Goal: Information Seeking & Learning: Learn about a topic

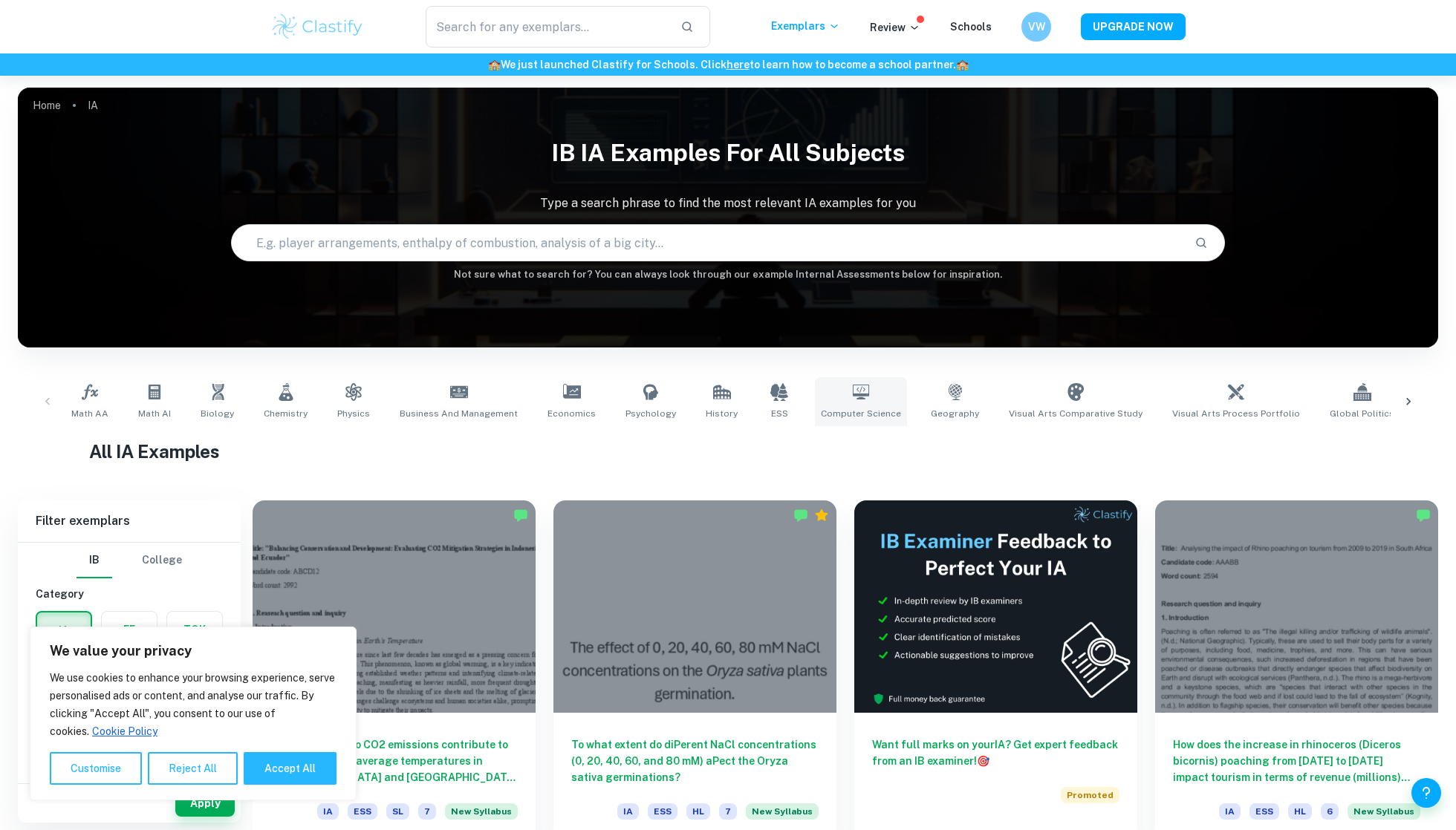
click at [853, 398] on icon at bounding box center [860, 391] width 17 height 15
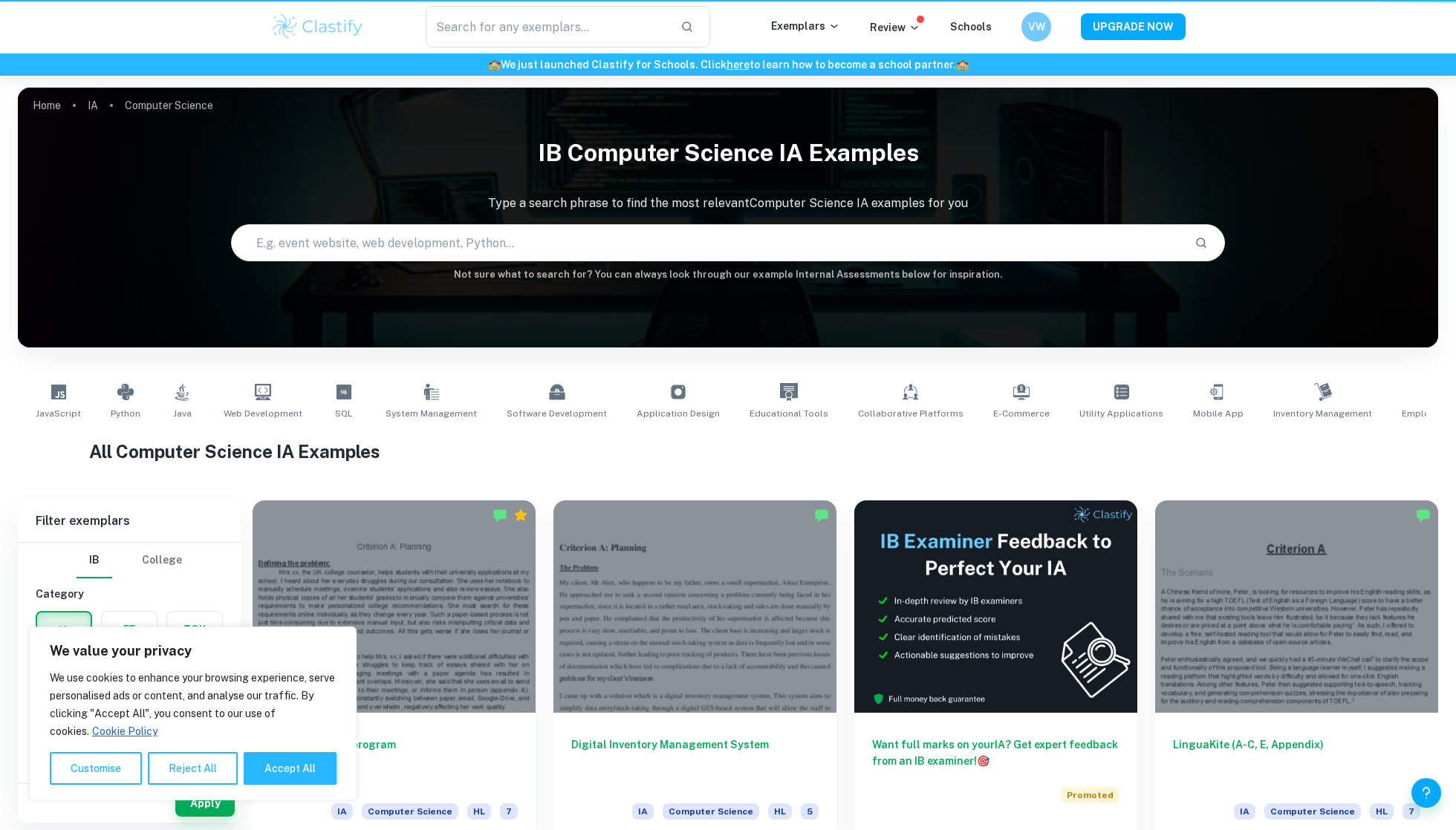
type input "Computer Science"
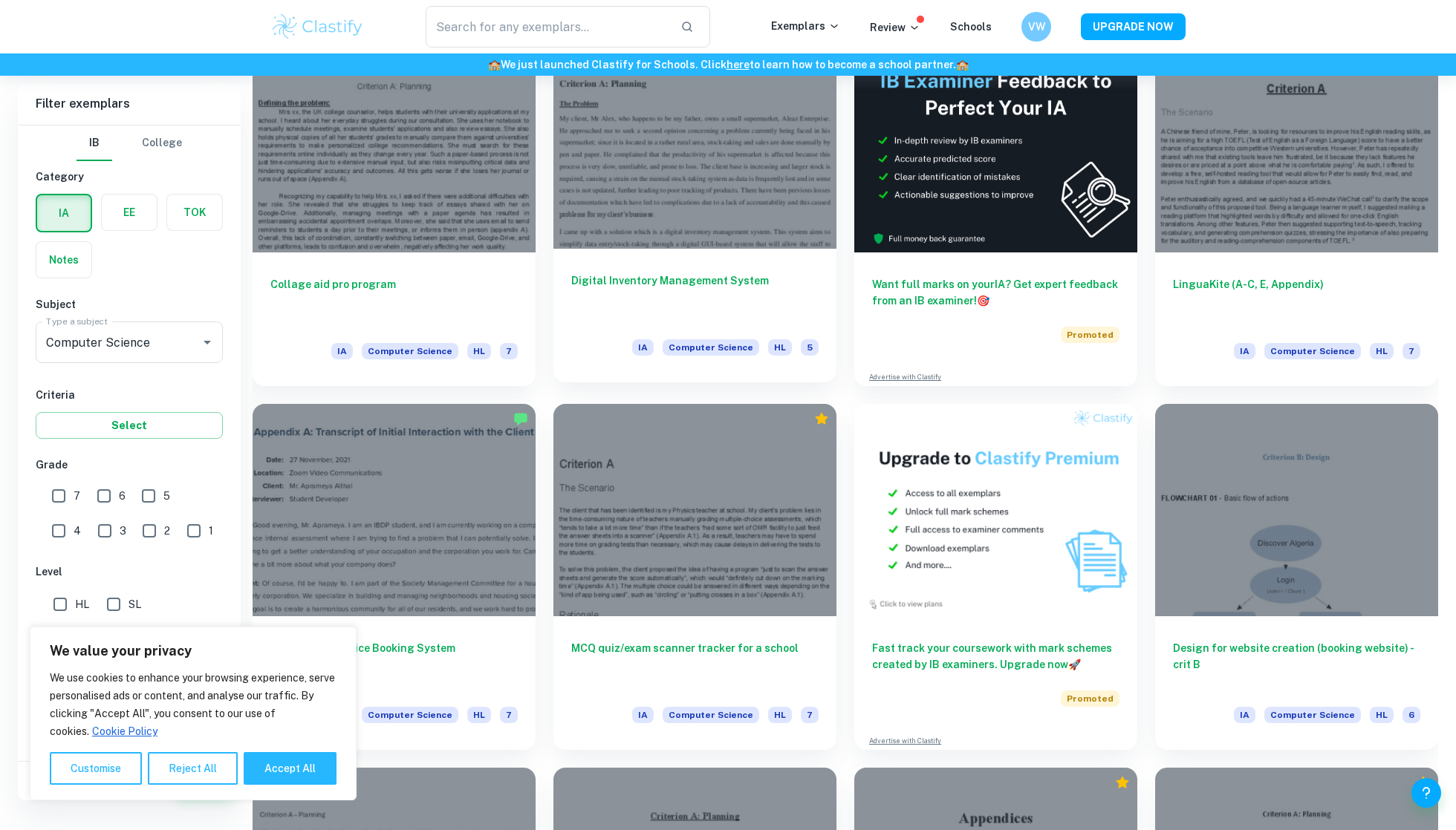
scroll to position [395, 0]
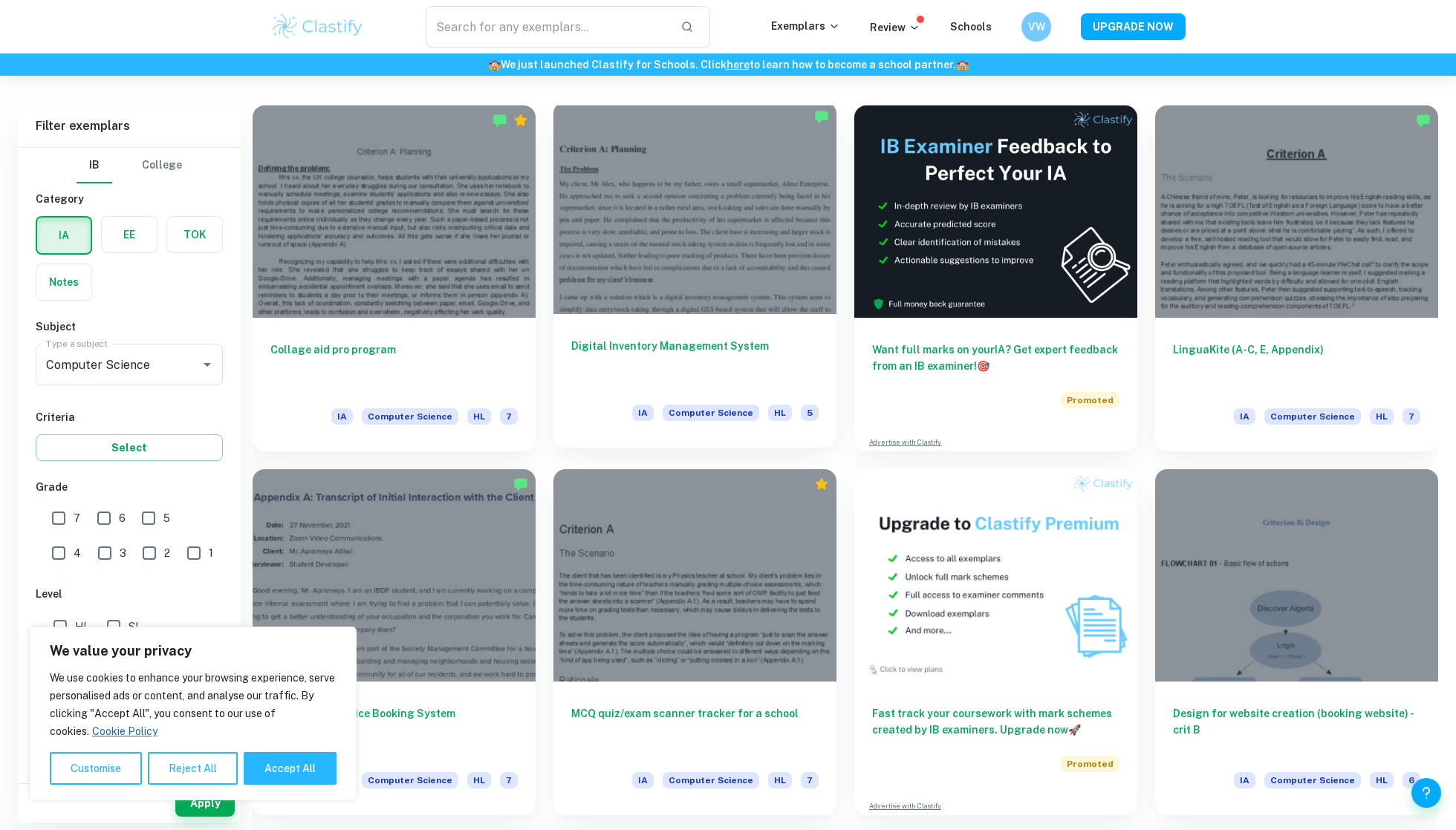
click at [652, 272] on div at bounding box center [695, 208] width 283 height 213
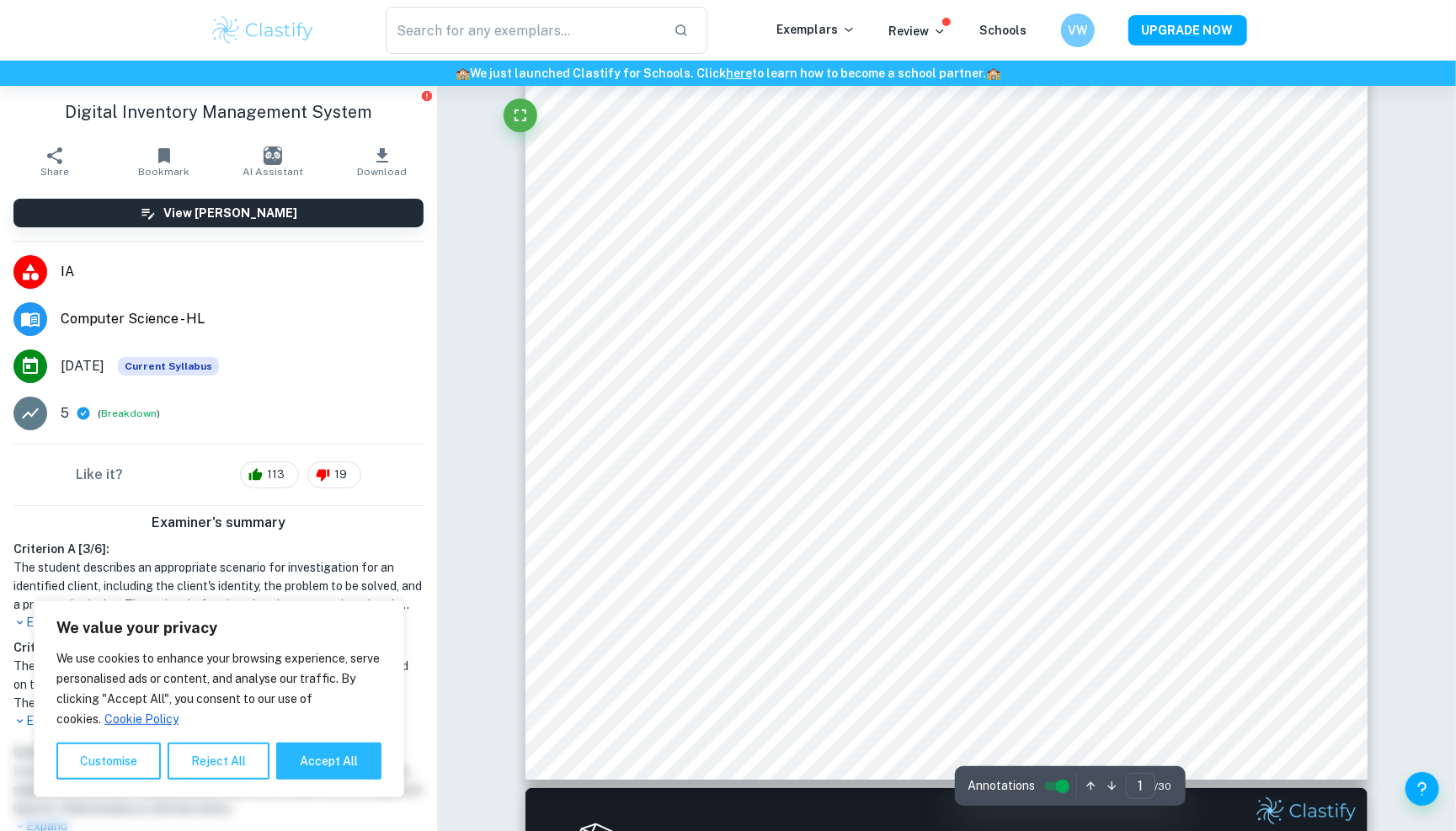
scroll to position [419, 0]
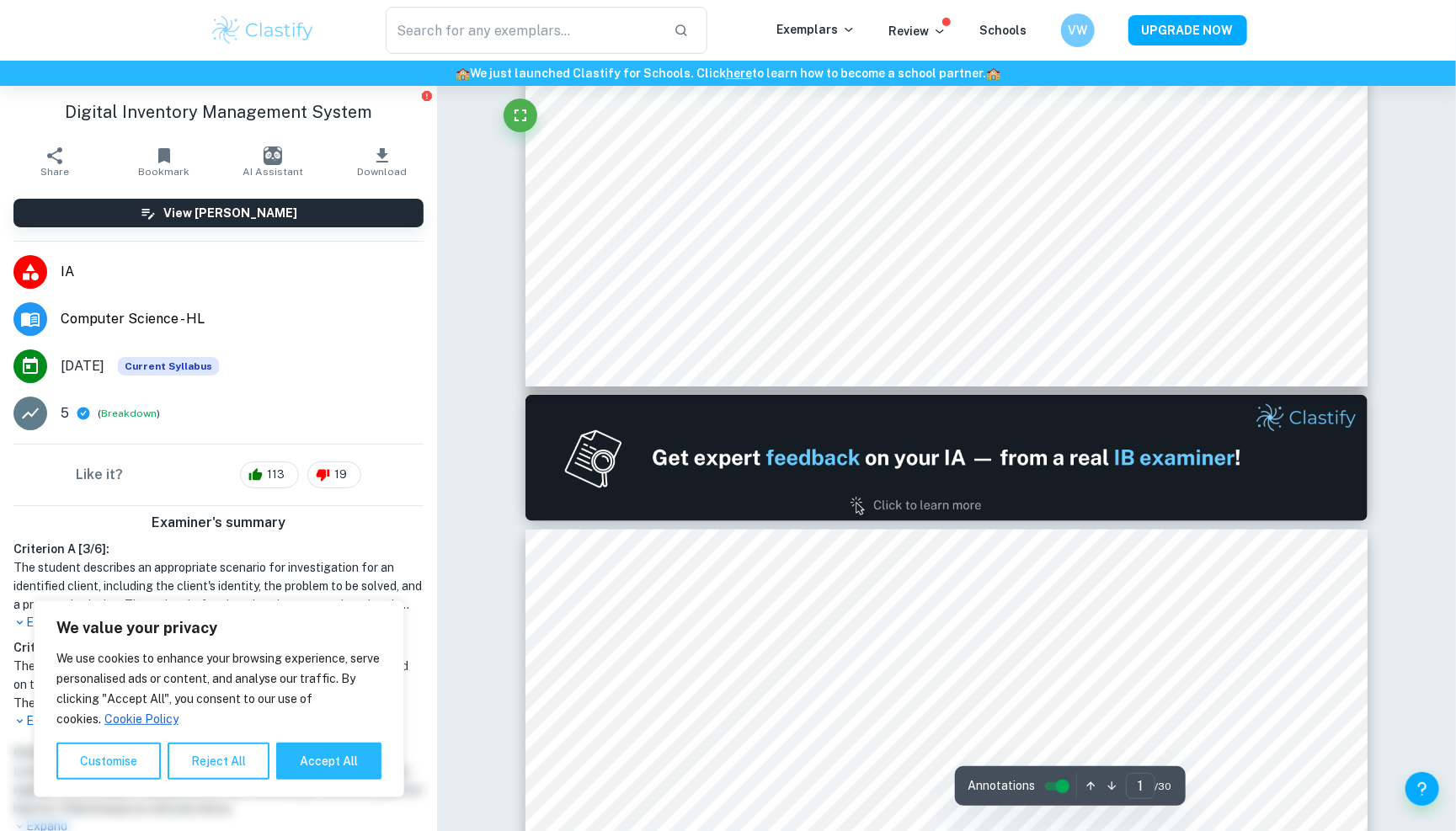
type input "2"
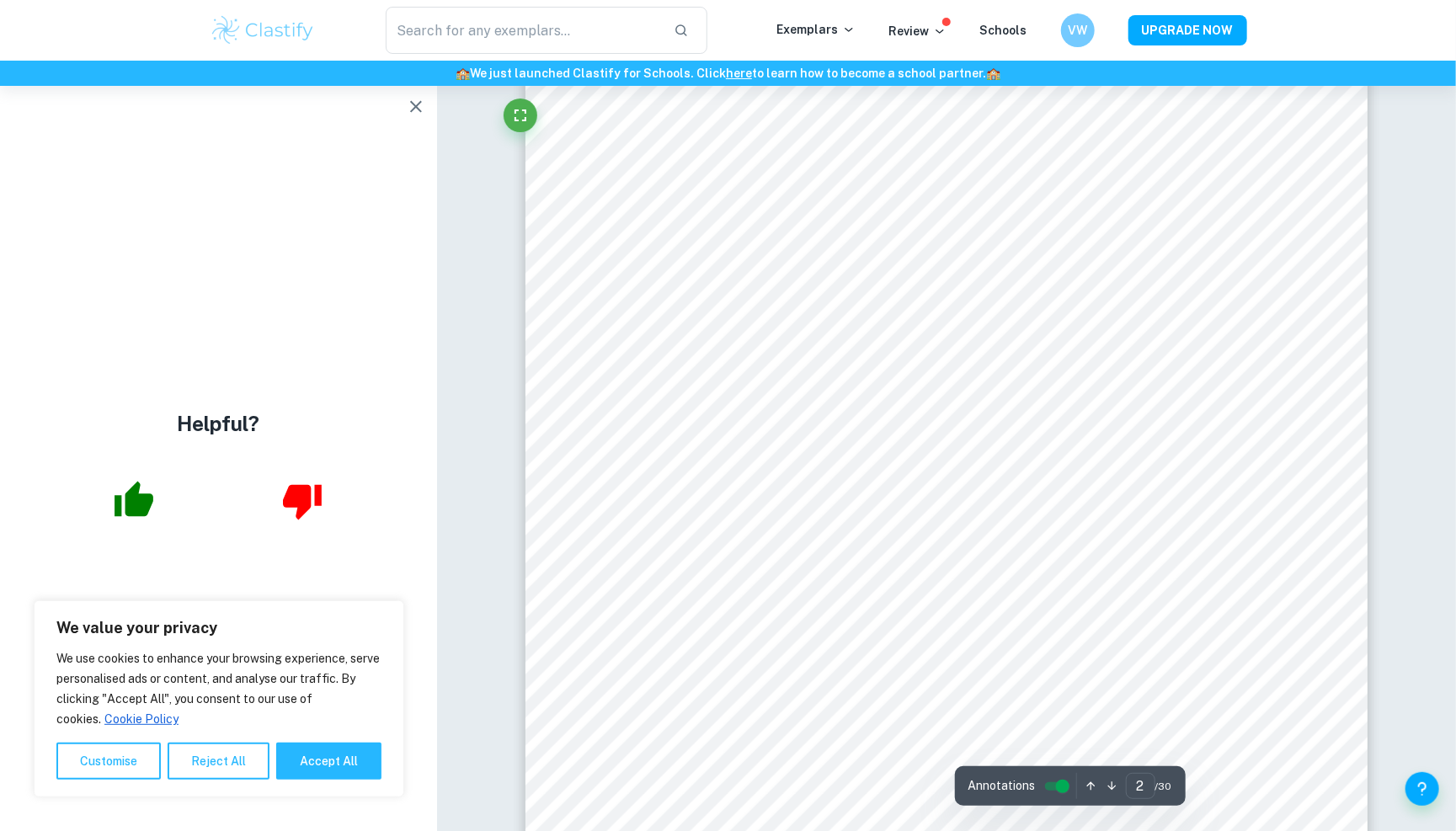
scroll to position [1381, 0]
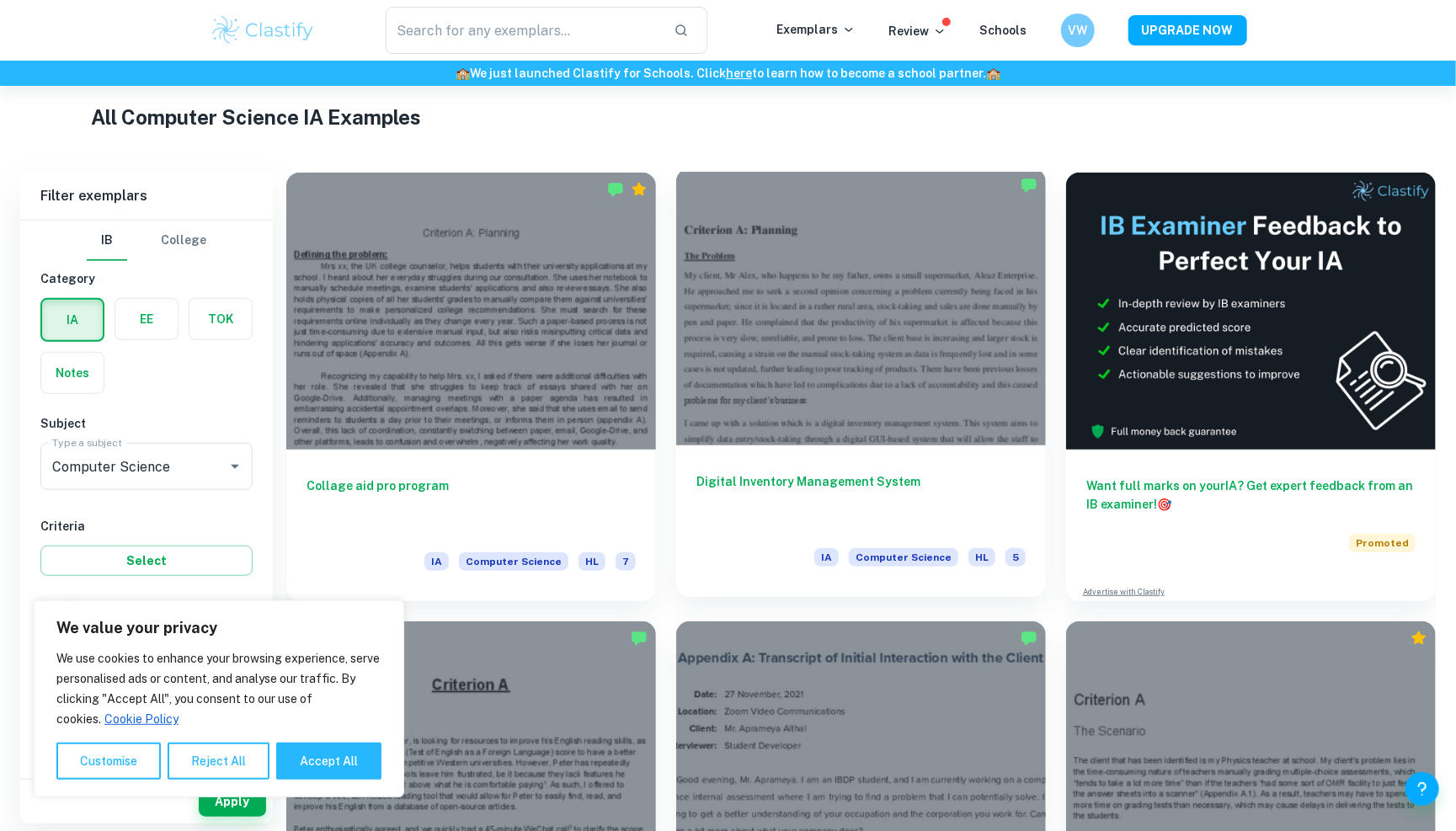
scroll to position [699, 0]
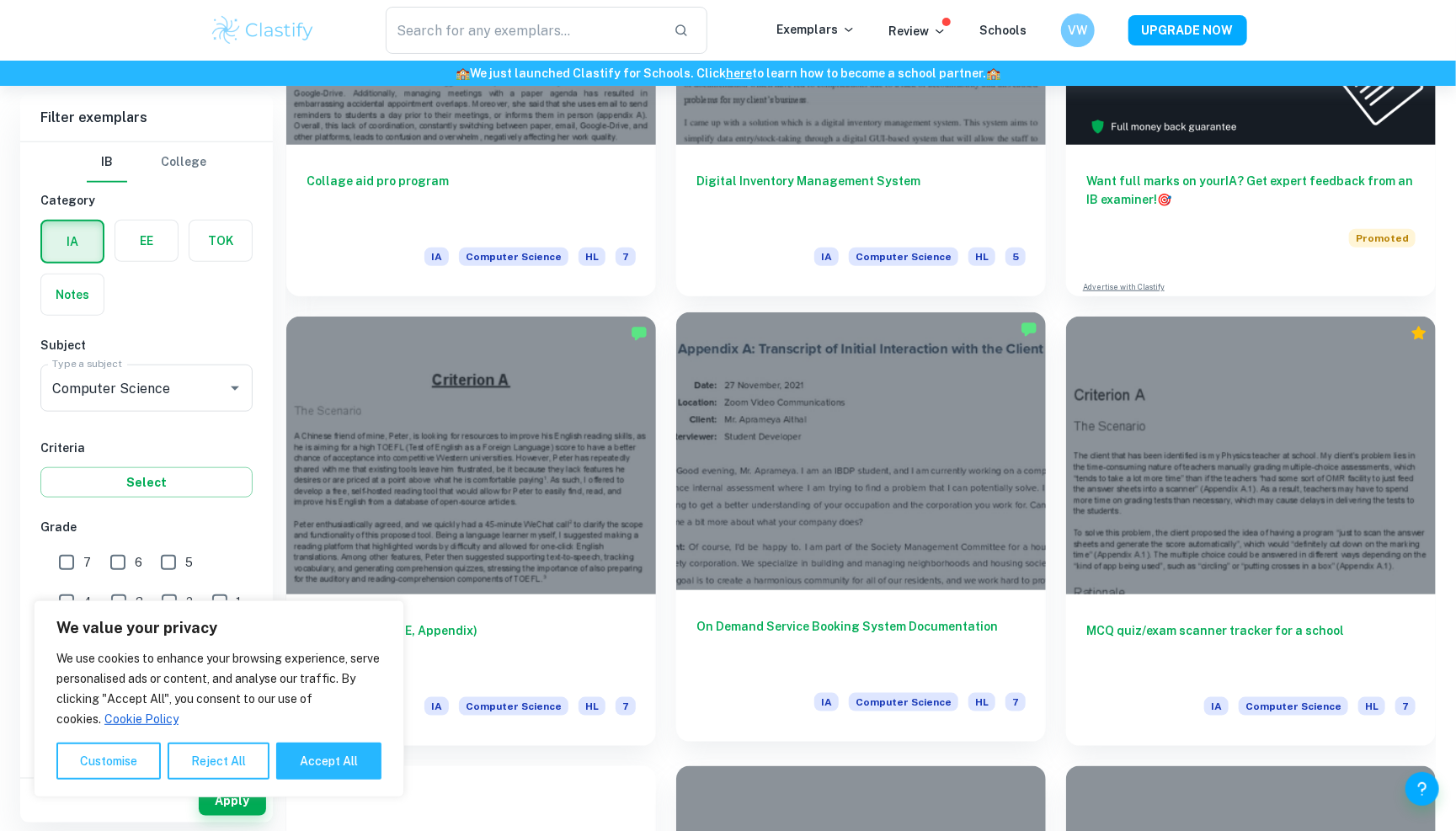
click at [759, 430] on div at bounding box center [861, 450] width 369 height 277
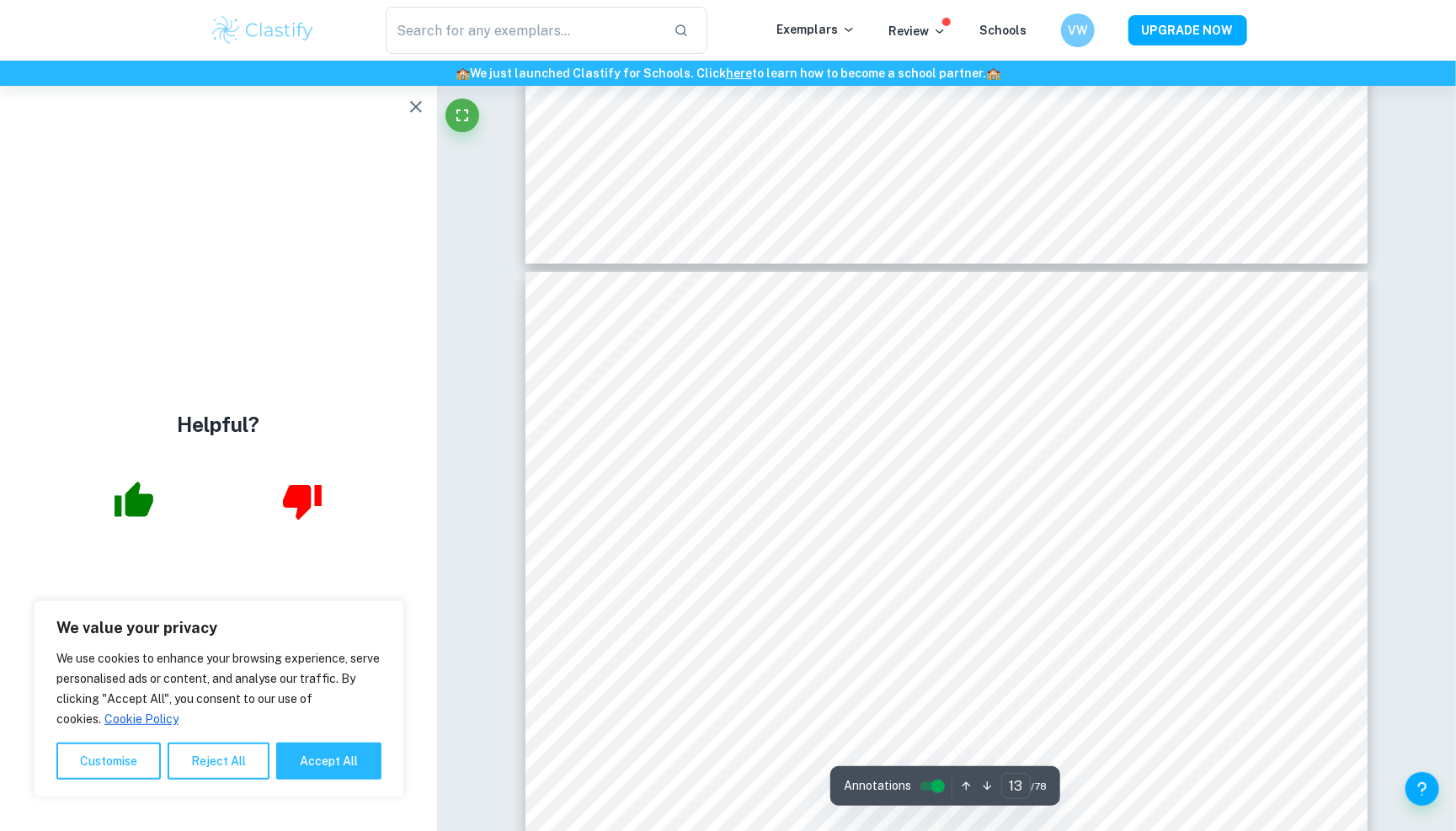
scroll to position [14602, 0]
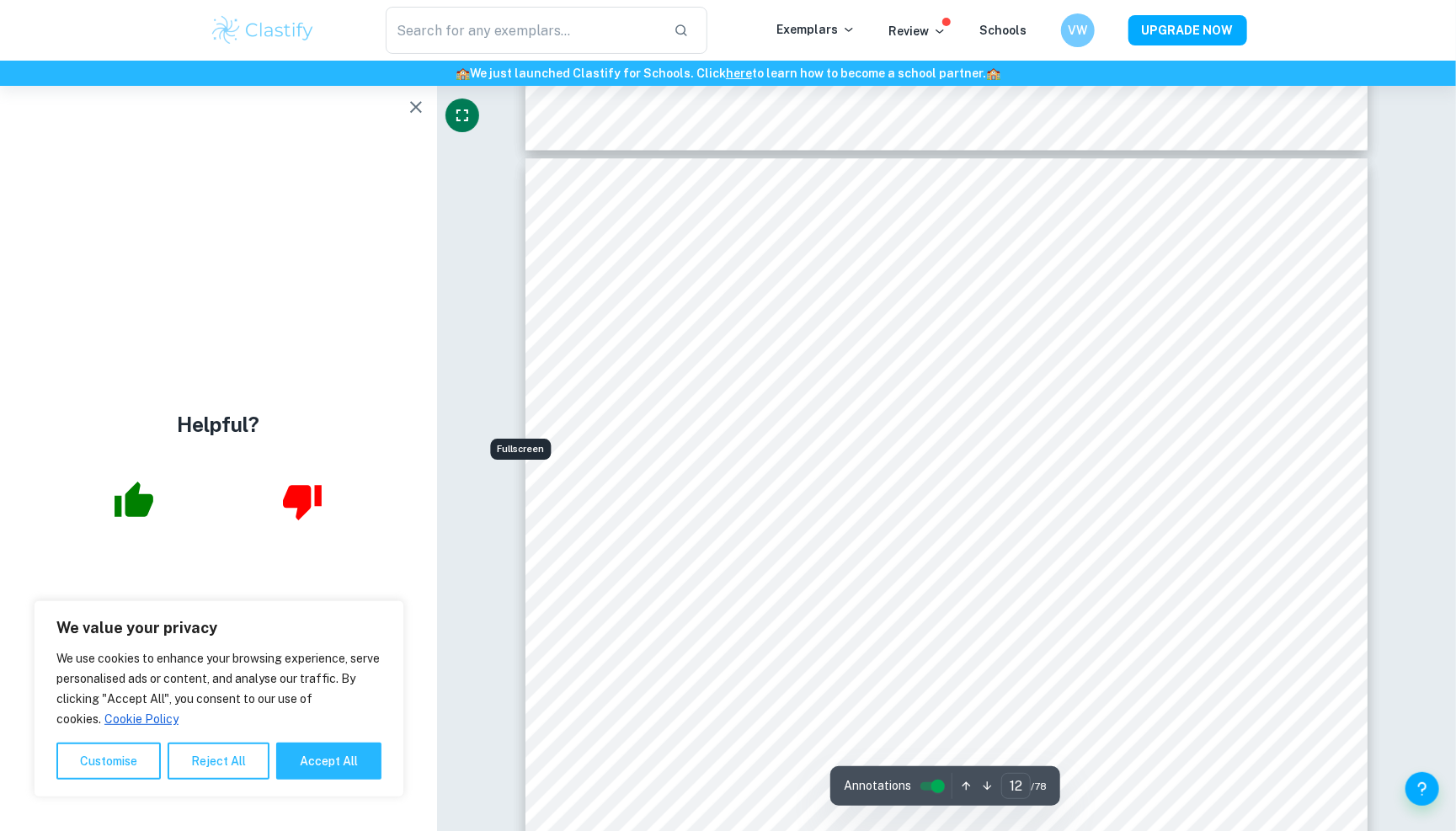
type input "11"
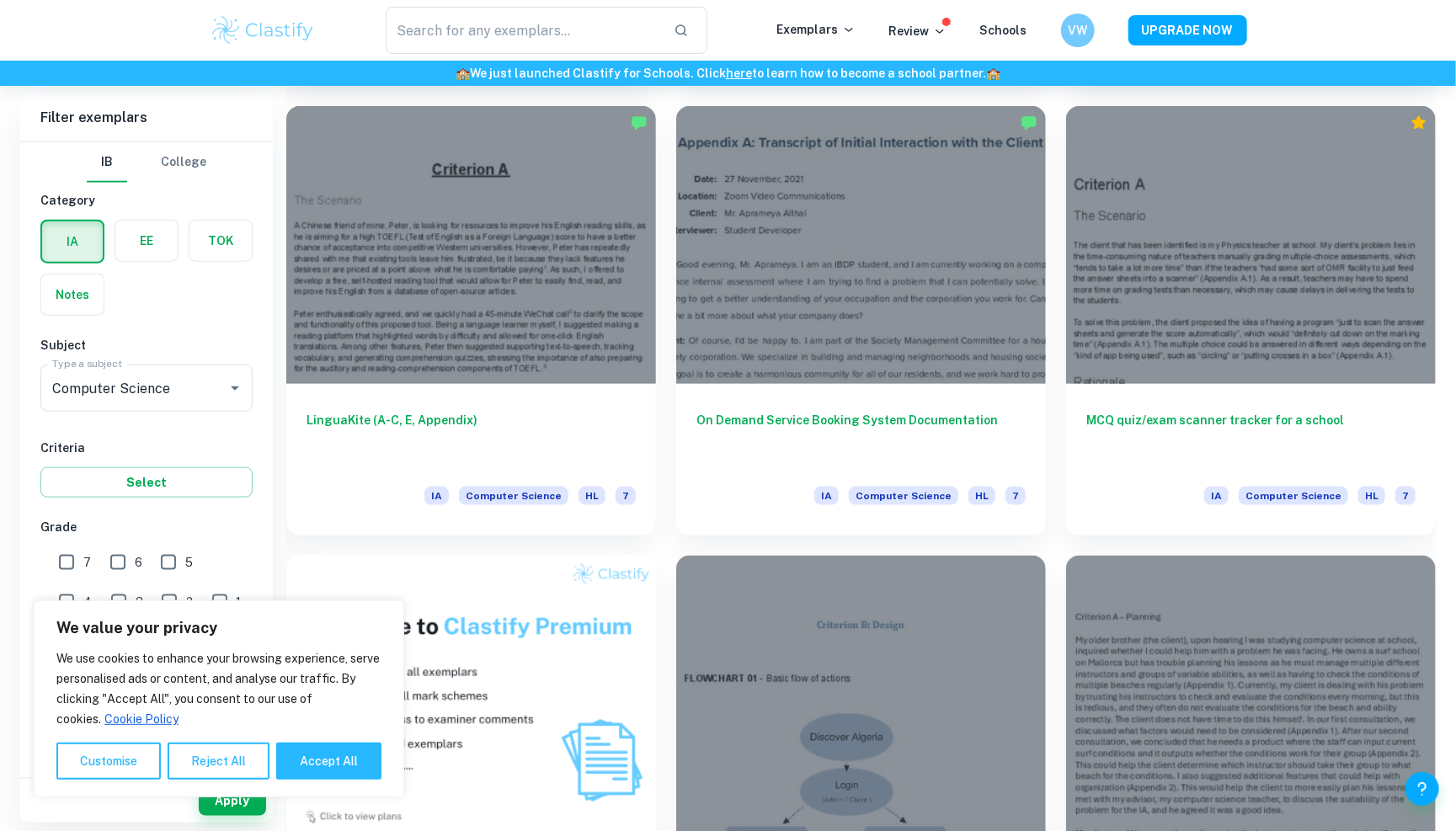
scroll to position [907, 0]
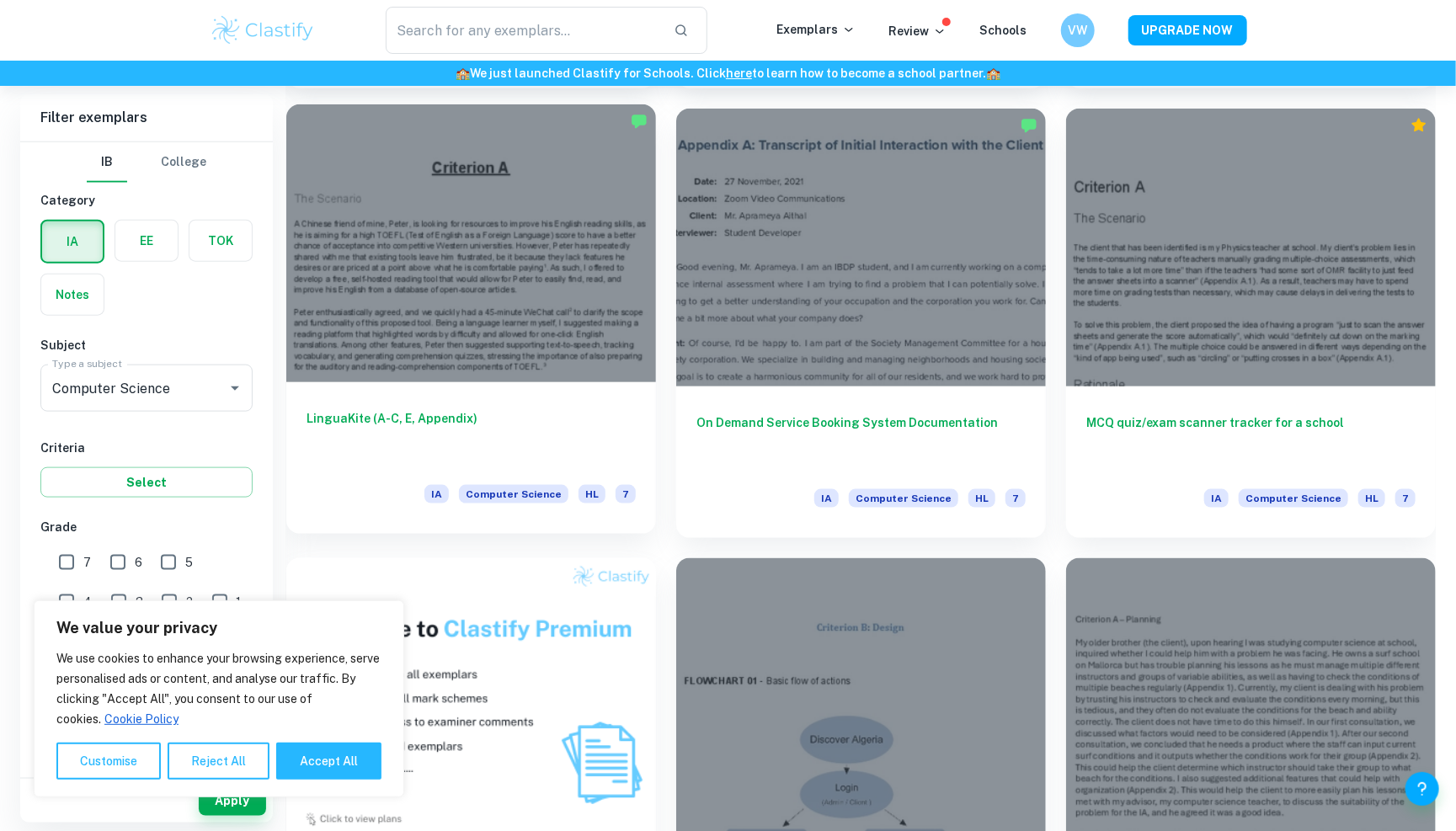
click at [620, 342] on div at bounding box center [471, 242] width 369 height 277
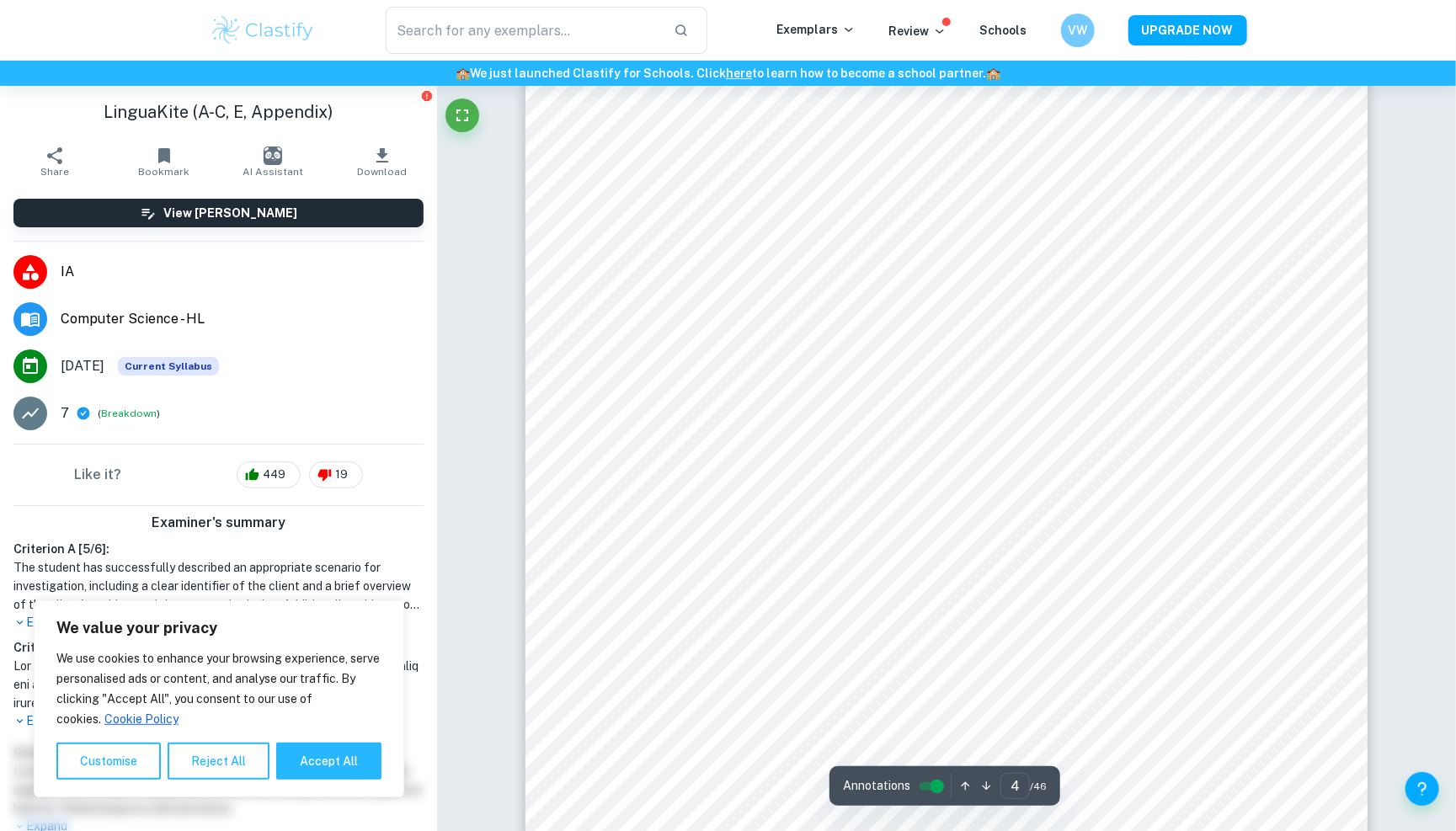
scroll to position [3398, 1]
type input "2"
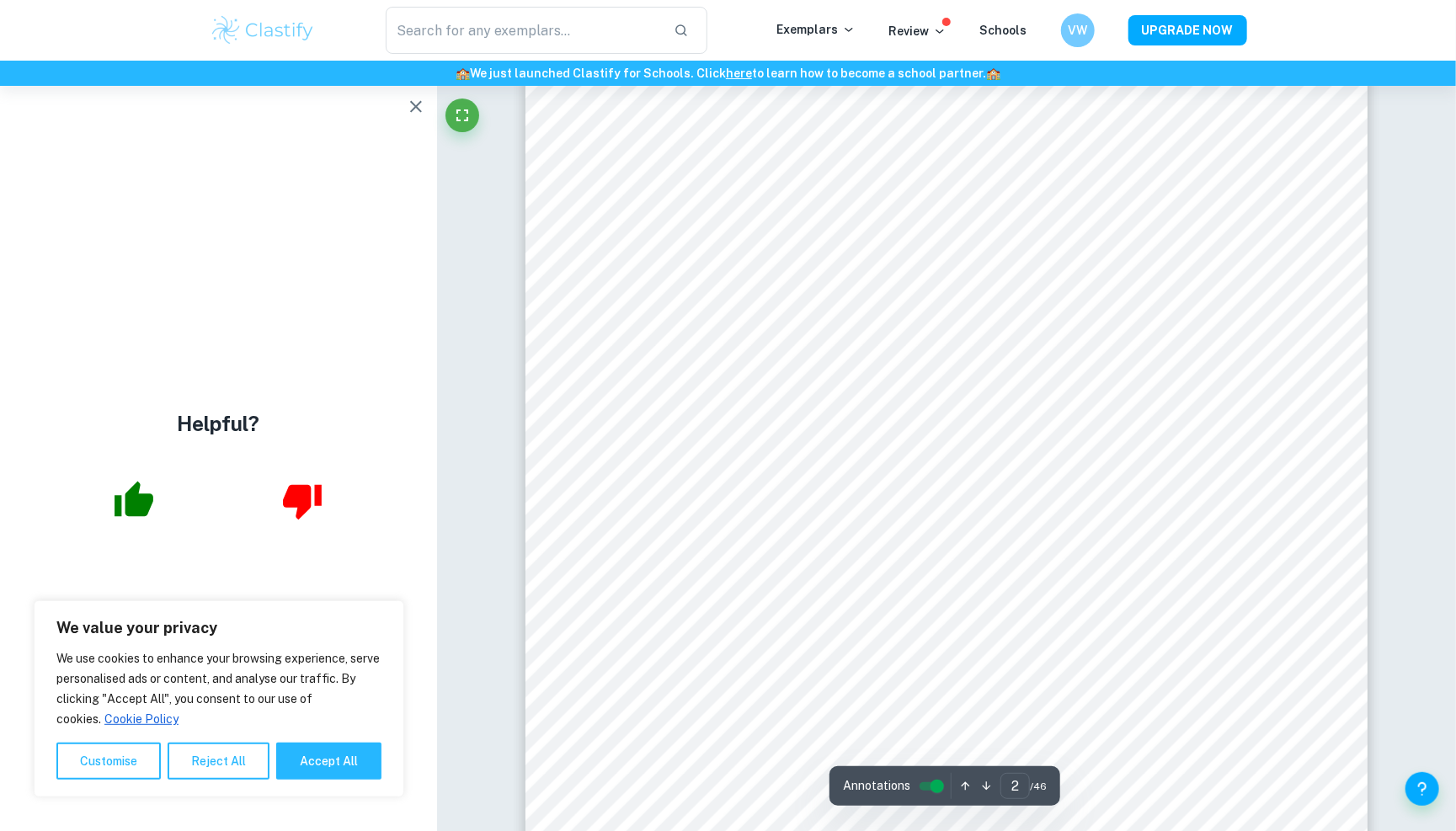
scroll to position [1367, 0]
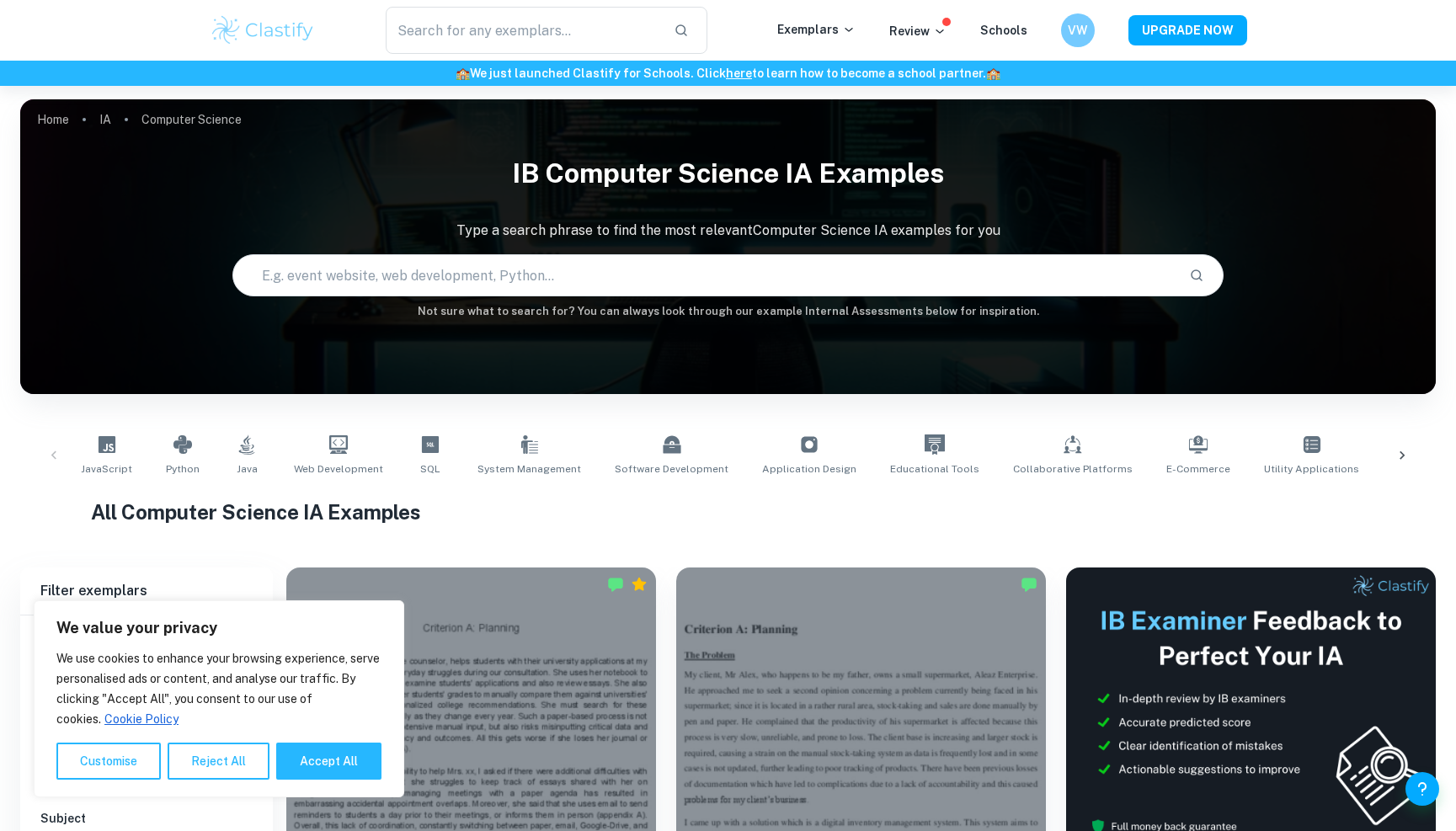
scroll to position [2205, 0]
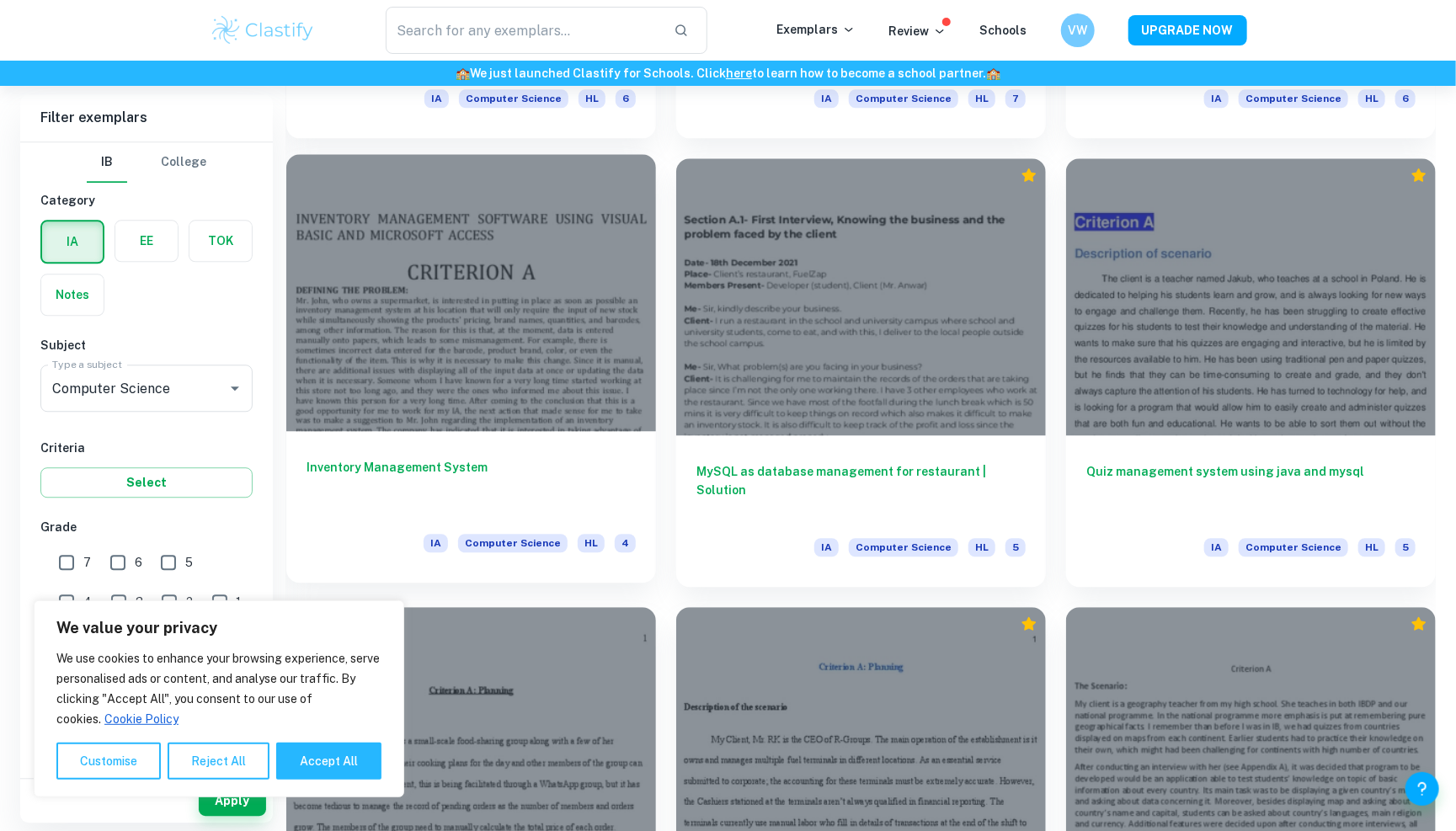
click at [560, 325] on div at bounding box center [471, 292] width 369 height 277
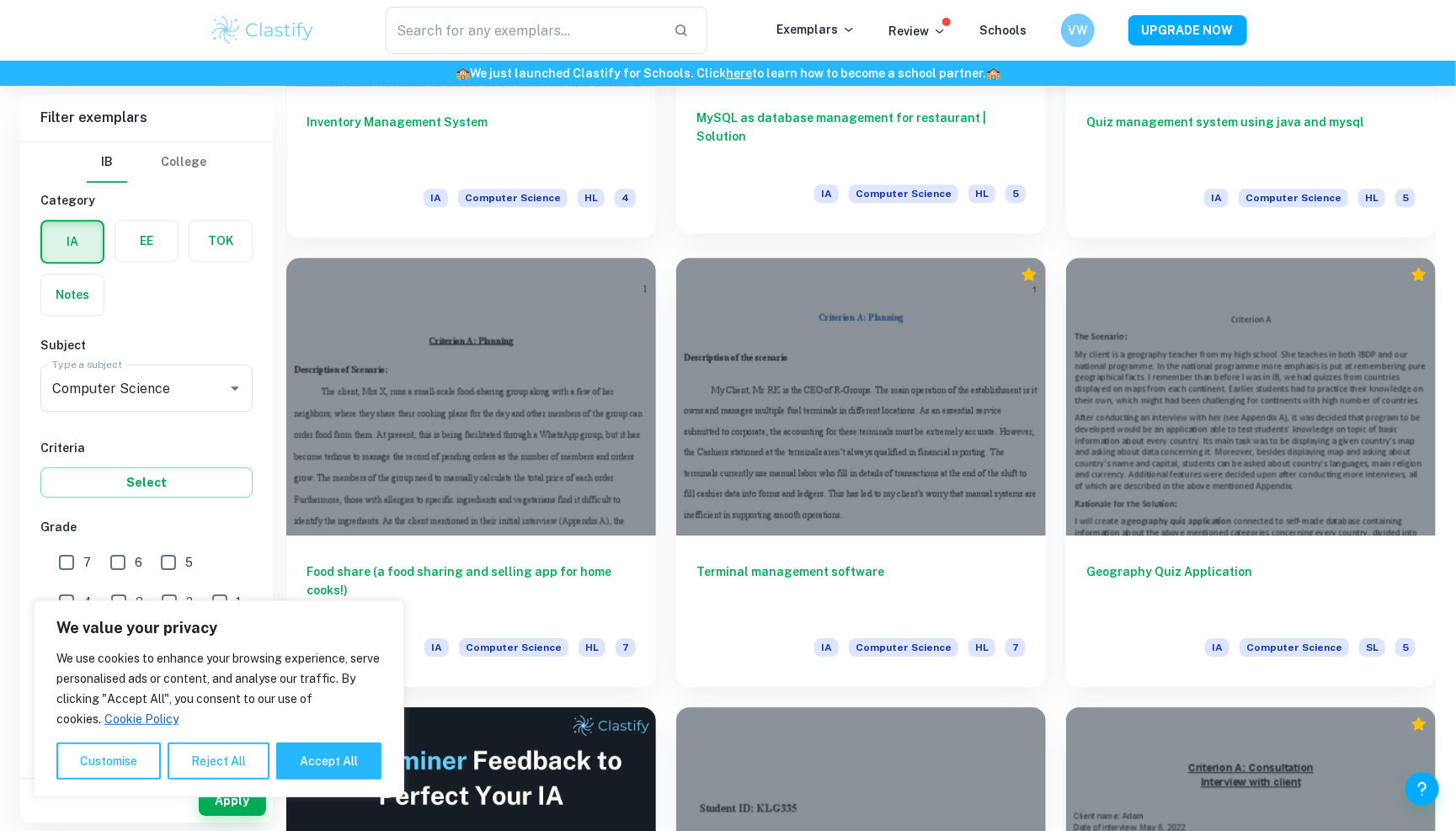
scroll to position [2572, 0]
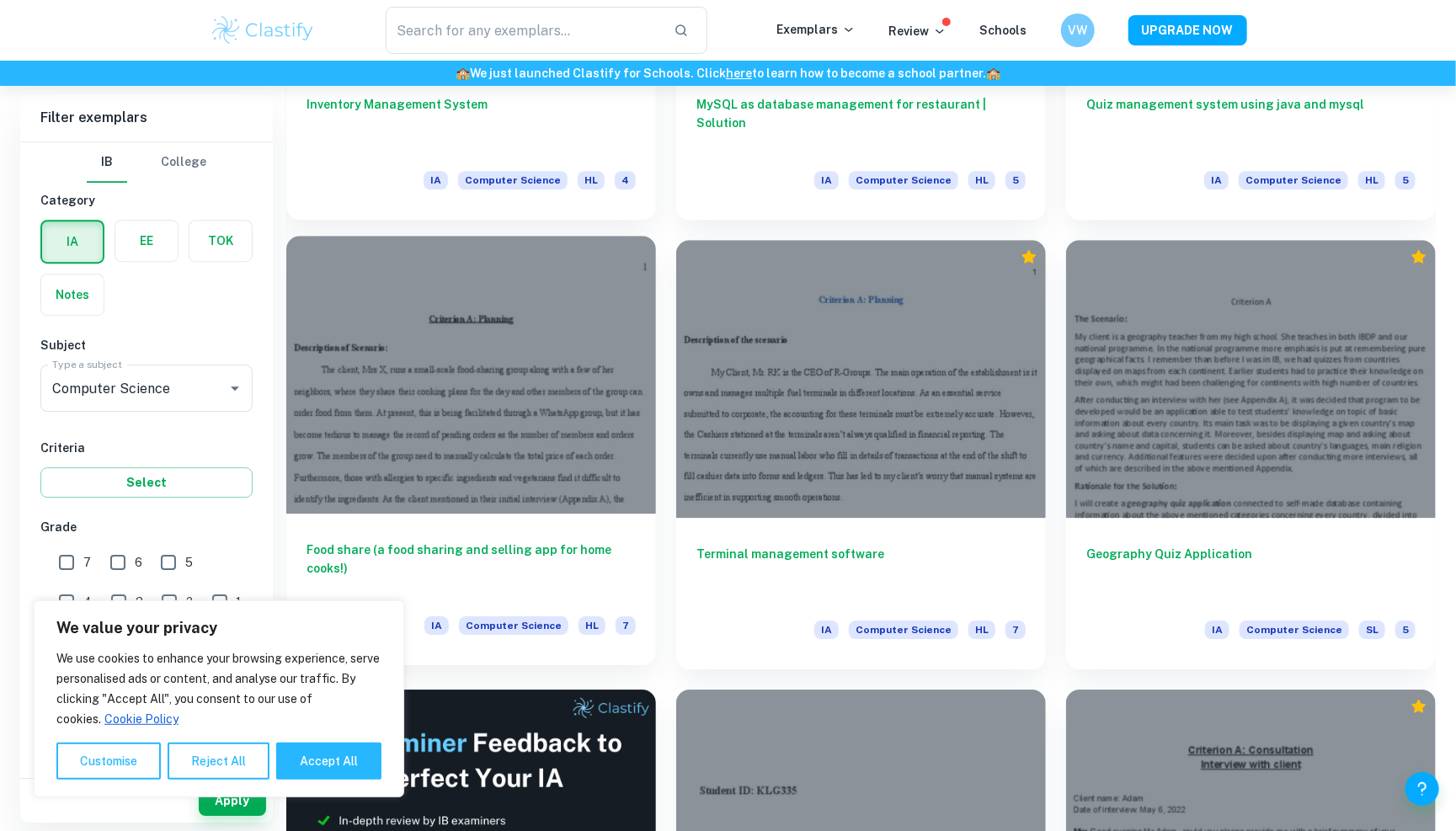
click at [597, 491] on div at bounding box center [471, 374] width 369 height 277
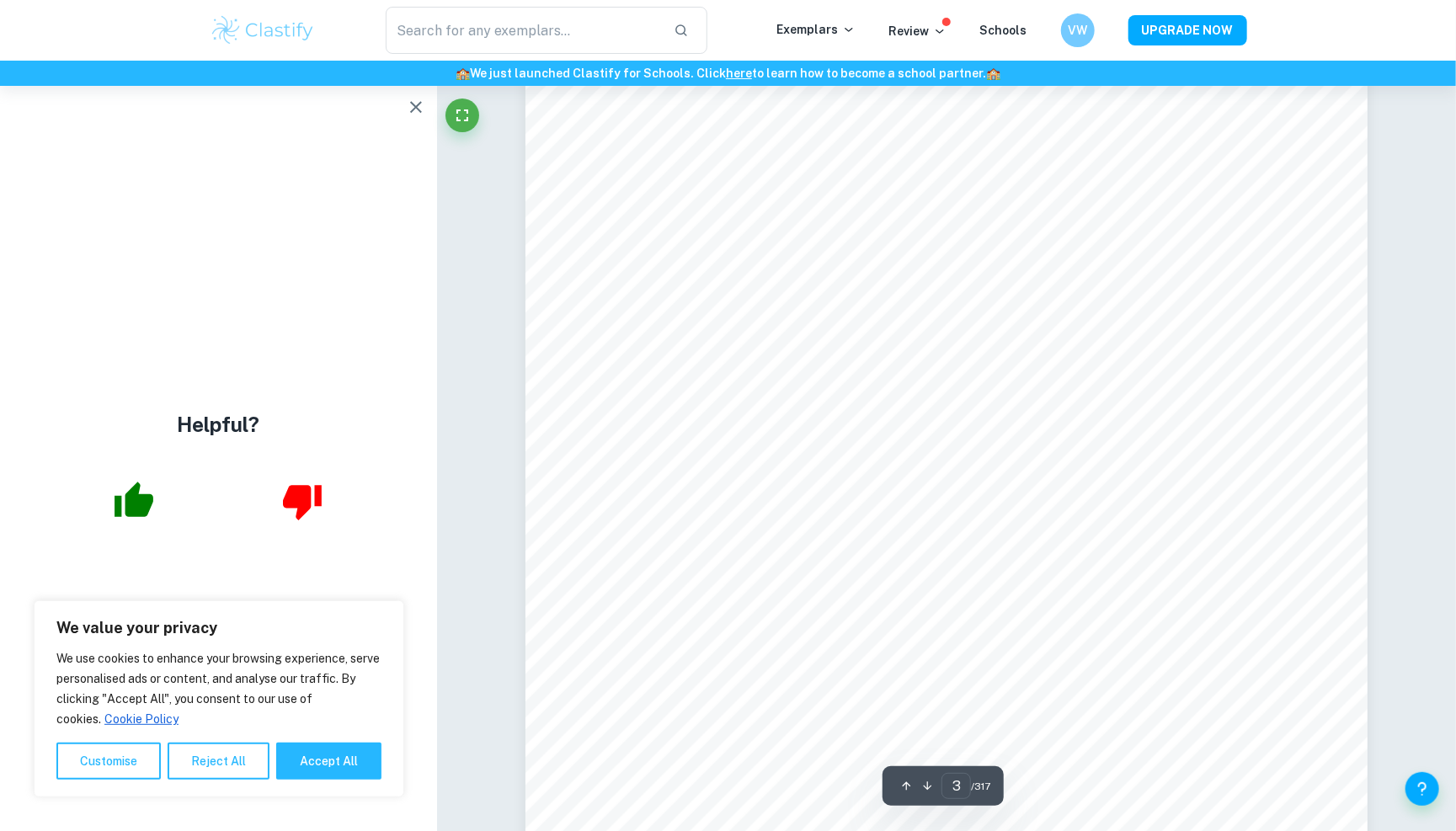
scroll to position [2675, 0]
click at [418, 100] on icon "button" at bounding box center [416, 107] width 21 height 21
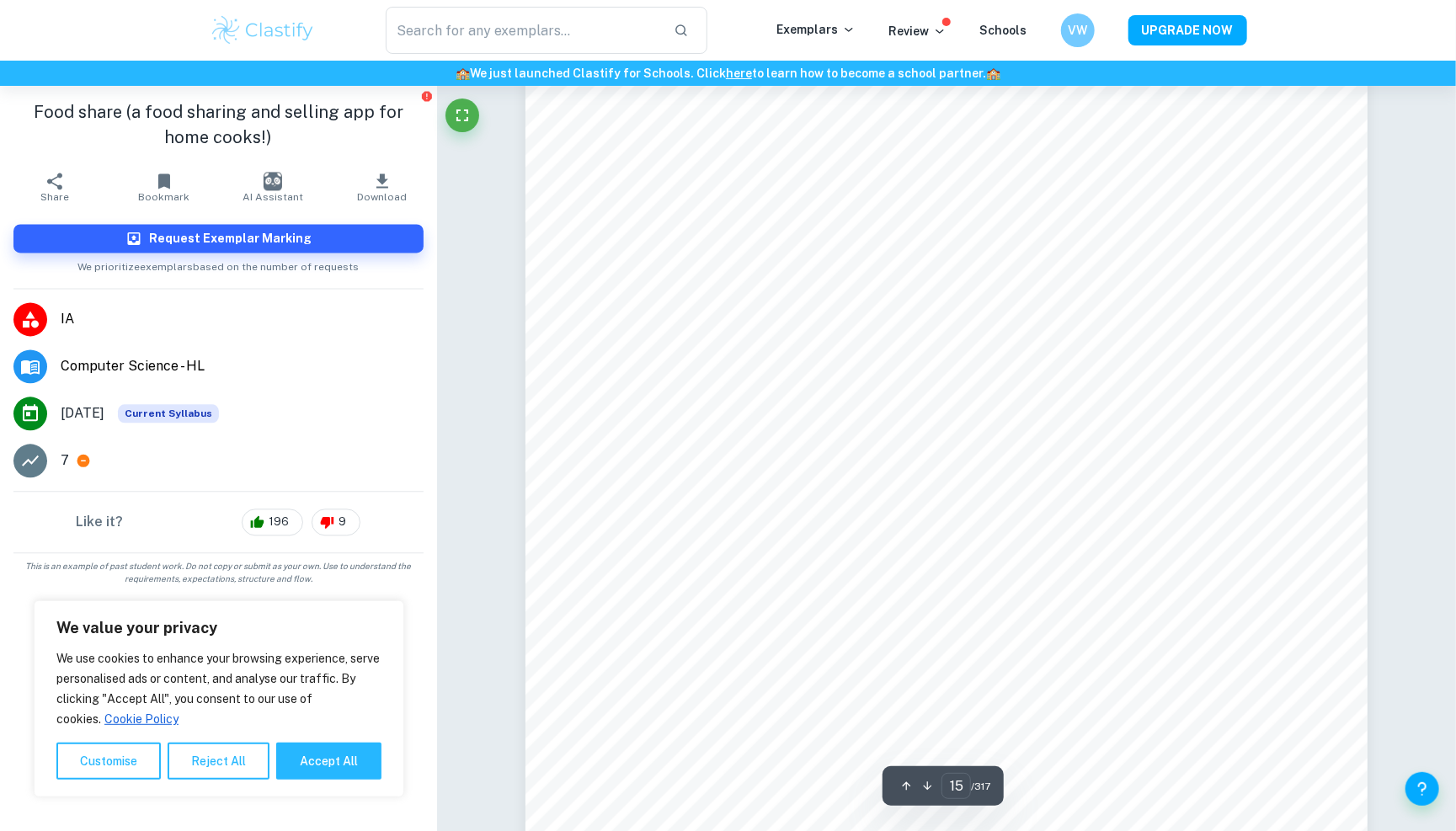
scroll to position [0, 0]
type input "25"
